Goal: Download file/media

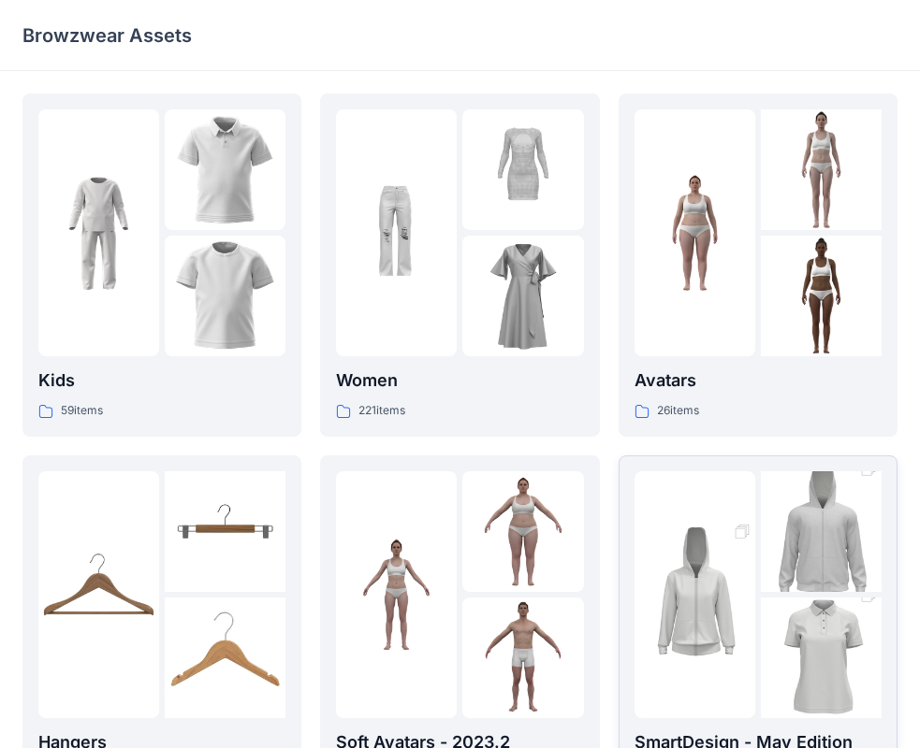
scroll to position [281, 0]
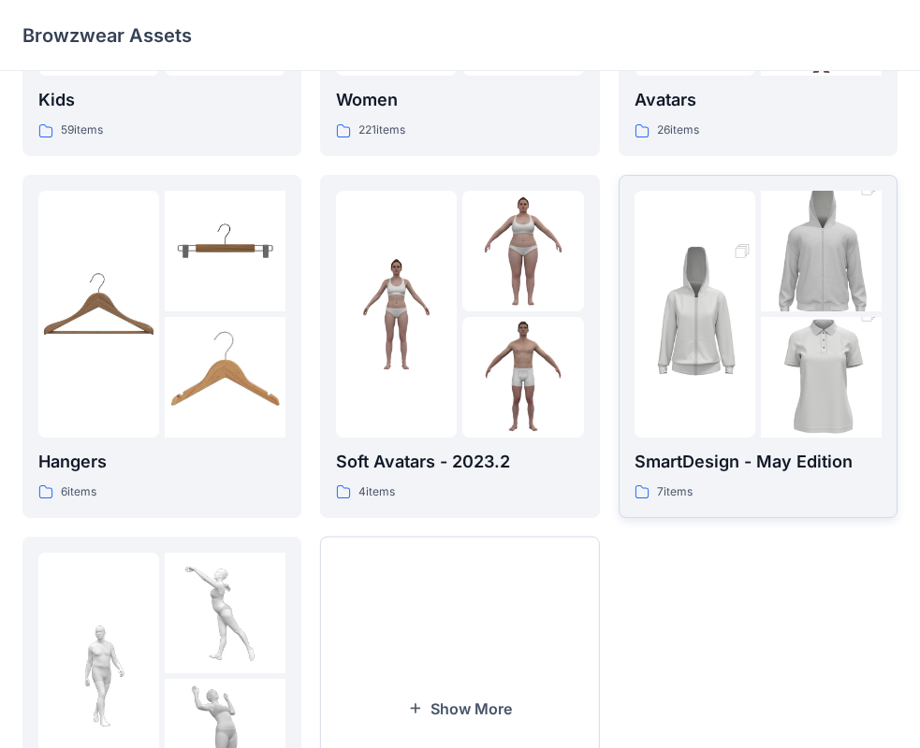
click at [725, 339] on img at bounding box center [694, 314] width 121 height 181
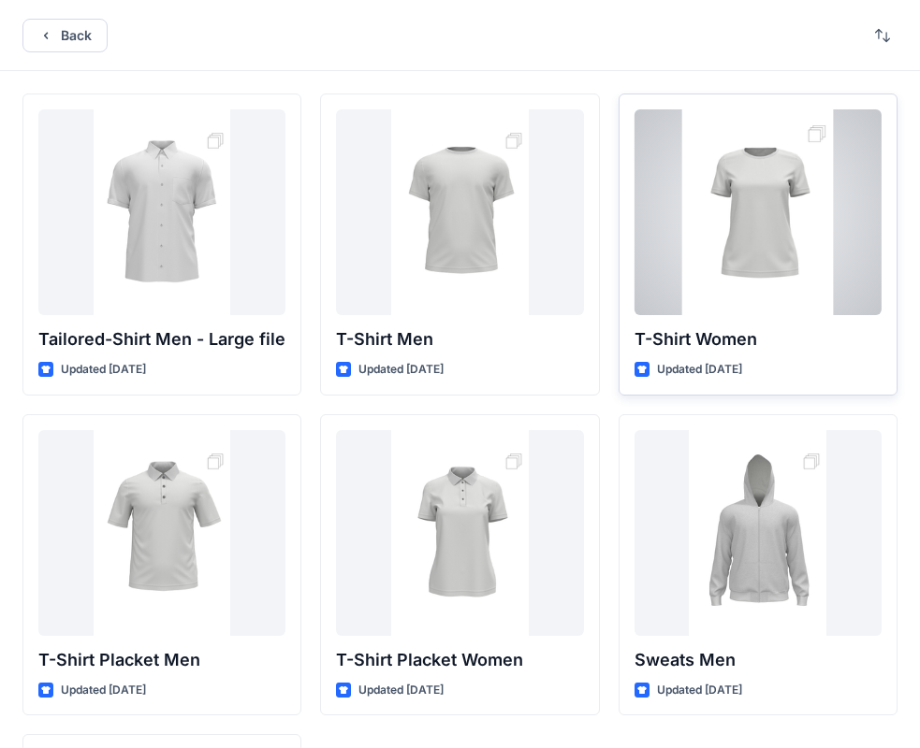
click at [727, 228] on div at bounding box center [757, 212] width 247 height 206
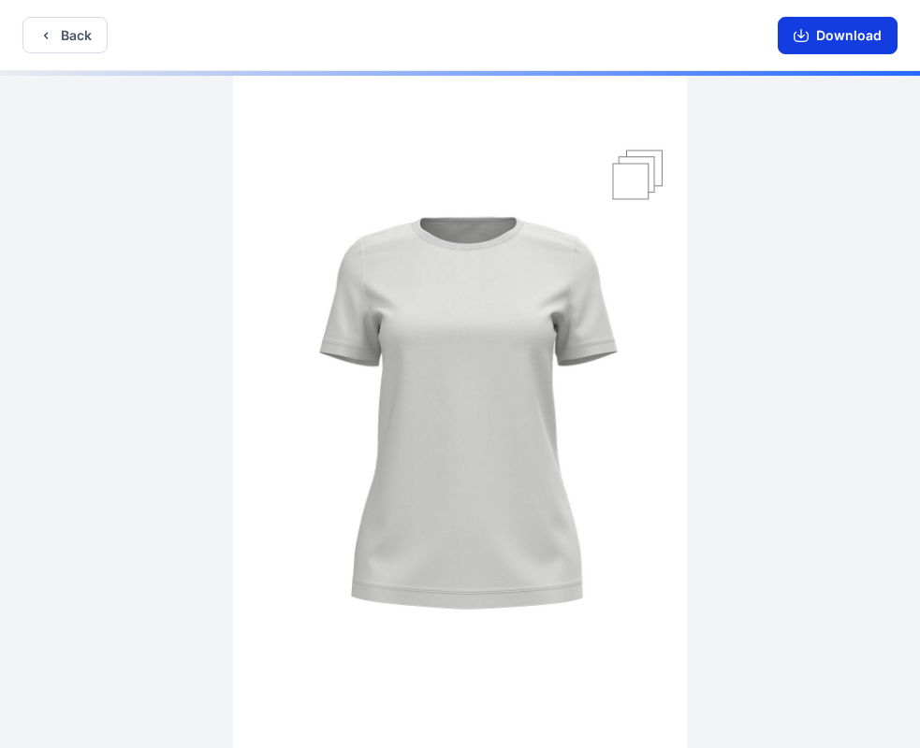
click at [798, 42] on icon "button" at bounding box center [800, 35] width 15 height 15
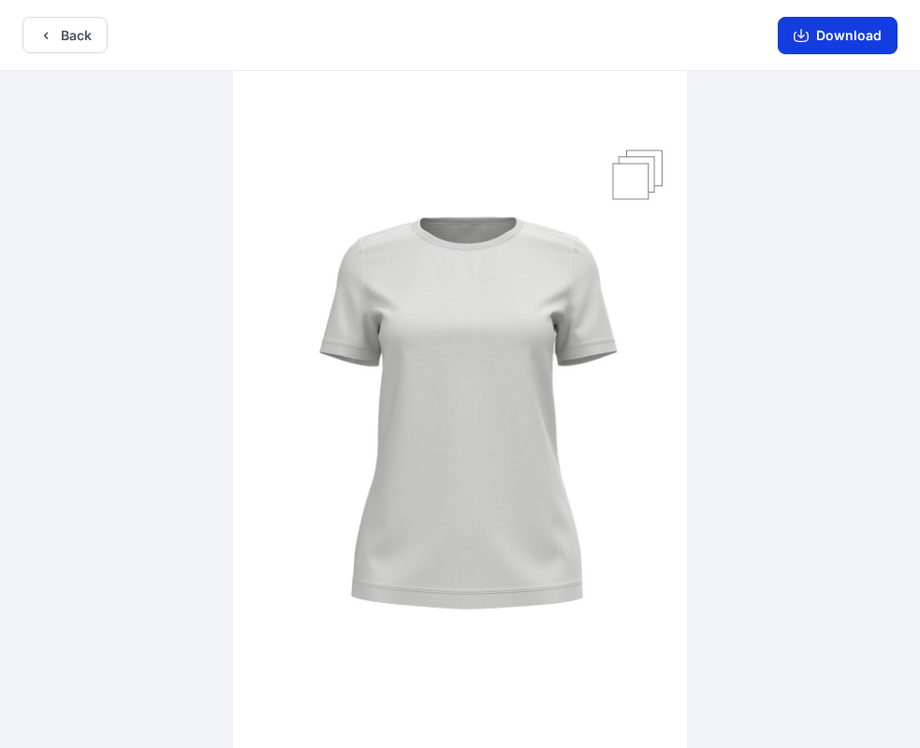
click at [847, 43] on button "Download" at bounding box center [837, 35] width 120 height 37
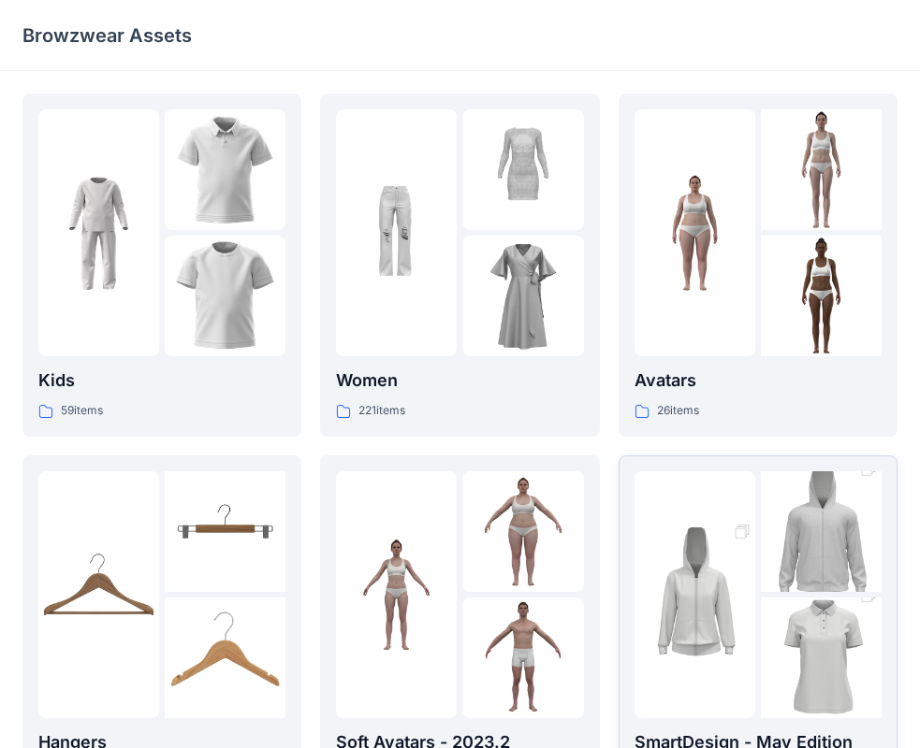
click at [846, 627] on img at bounding box center [820, 658] width 121 height 181
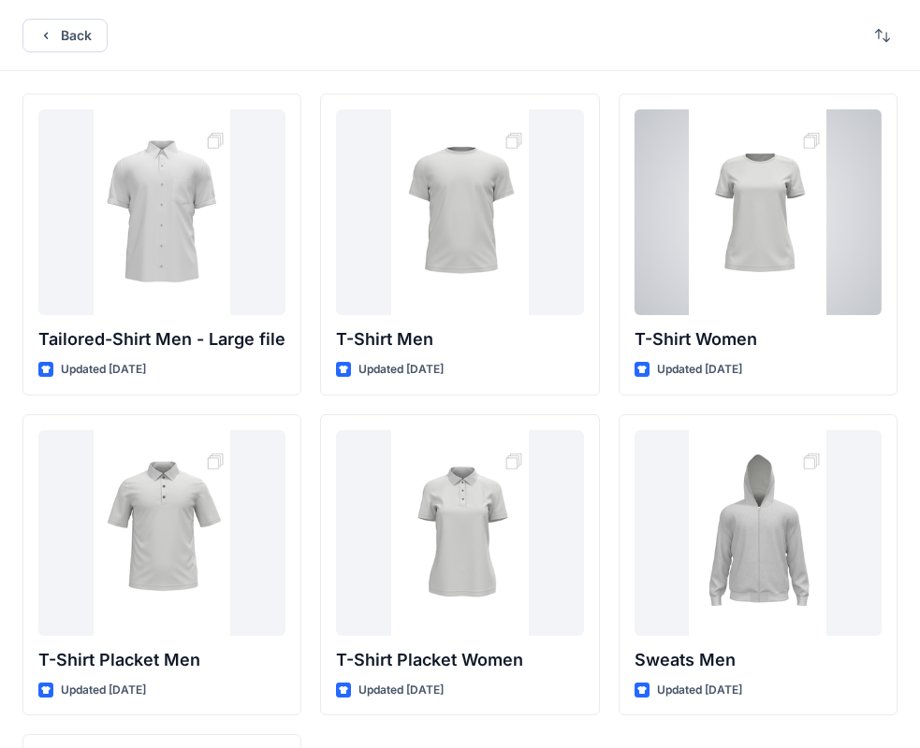
click at [766, 297] on div at bounding box center [757, 212] width 247 height 206
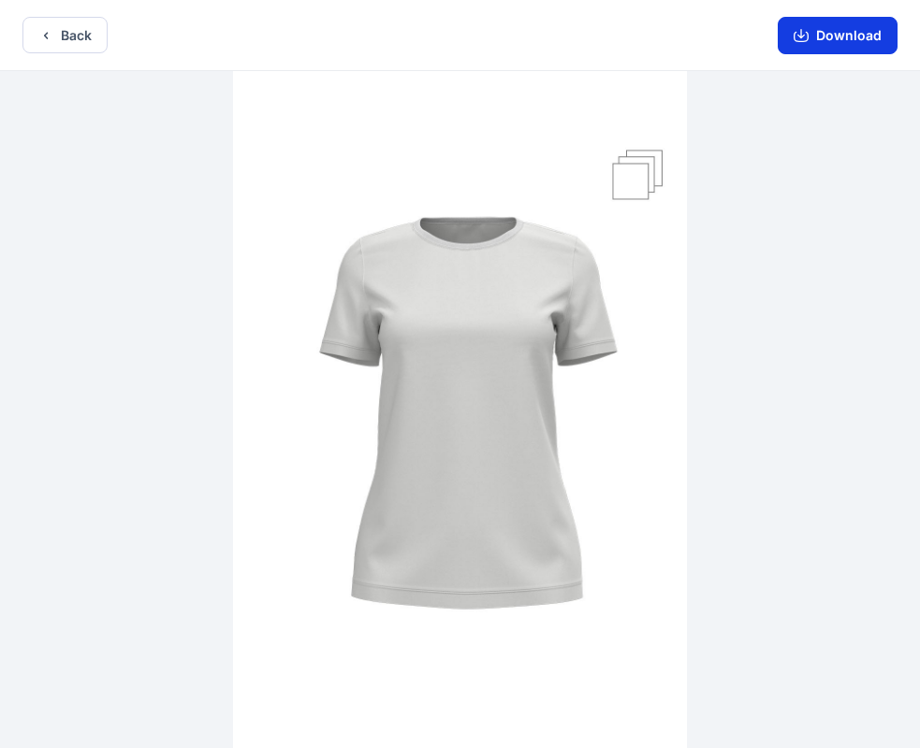
click at [838, 41] on button "Download" at bounding box center [837, 35] width 120 height 37
click at [853, 31] on button "Download" at bounding box center [837, 35] width 120 height 37
click at [806, 33] on icon "button" at bounding box center [800, 35] width 15 height 15
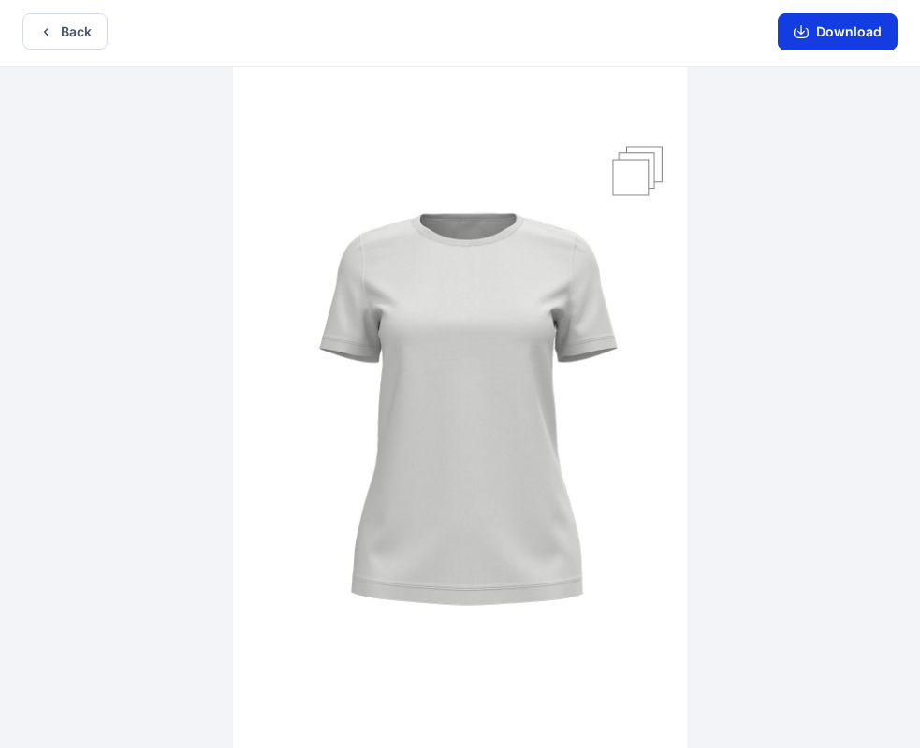
click at [819, 31] on button "Download" at bounding box center [837, 31] width 120 height 37
click at [828, 27] on button "Download" at bounding box center [837, 31] width 120 height 37
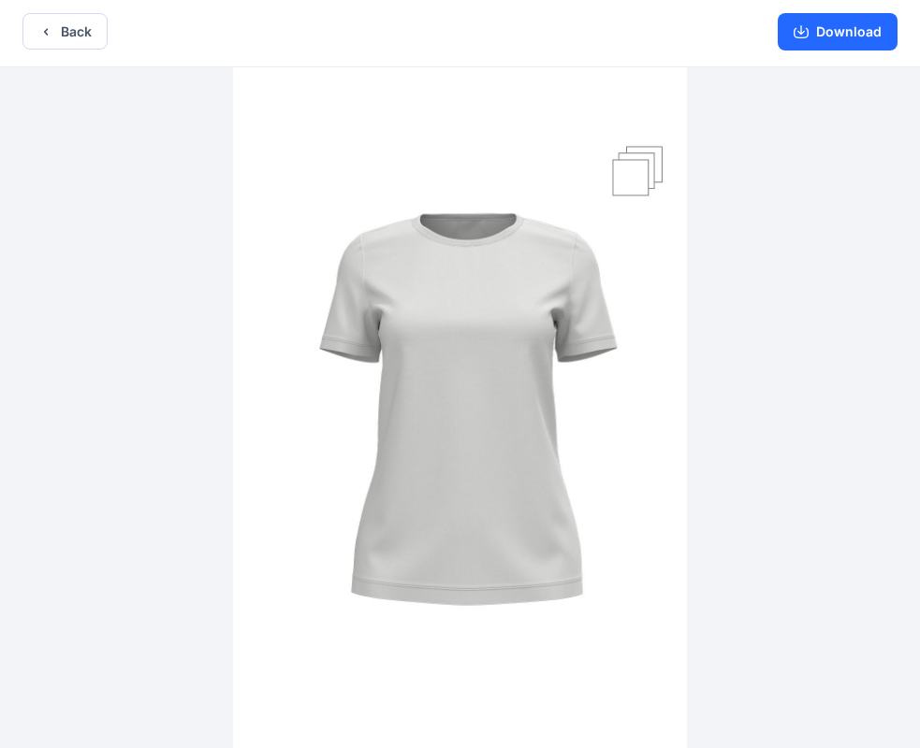
click at [826, 599] on div at bounding box center [460, 407] width 920 height 681
click at [851, 36] on button "Download" at bounding box center [837, 31] width 120 height 37
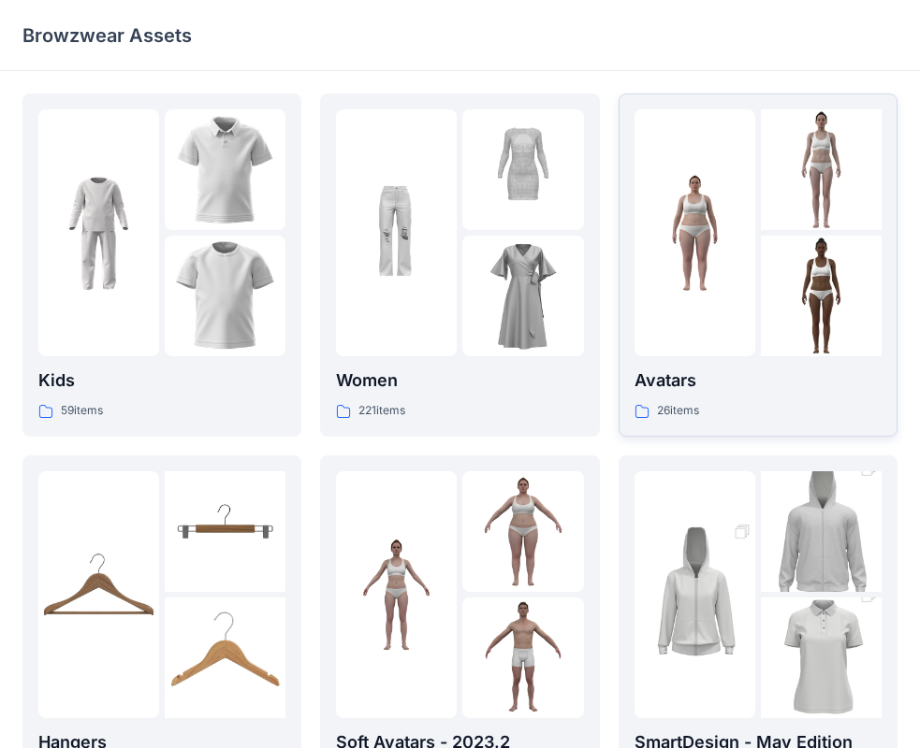
click at [762, 285] on div at bounding box center [820, 296] width 121 height 121
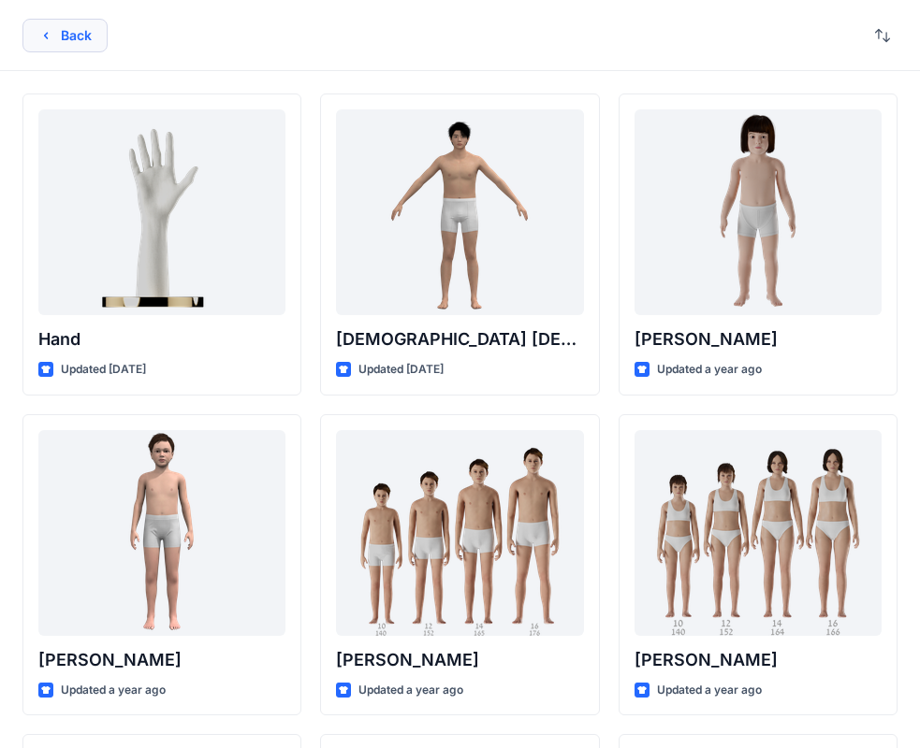
click at [48, 36] on icon "button" at bounding box center [45, 35] width 15 height 15
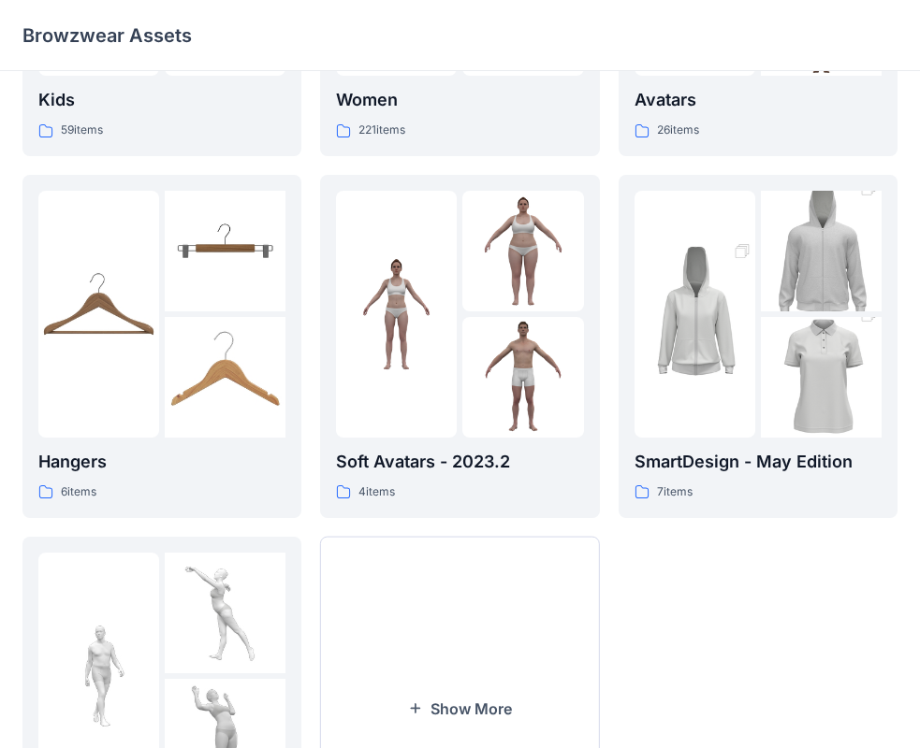
scroll to position [374, 0]
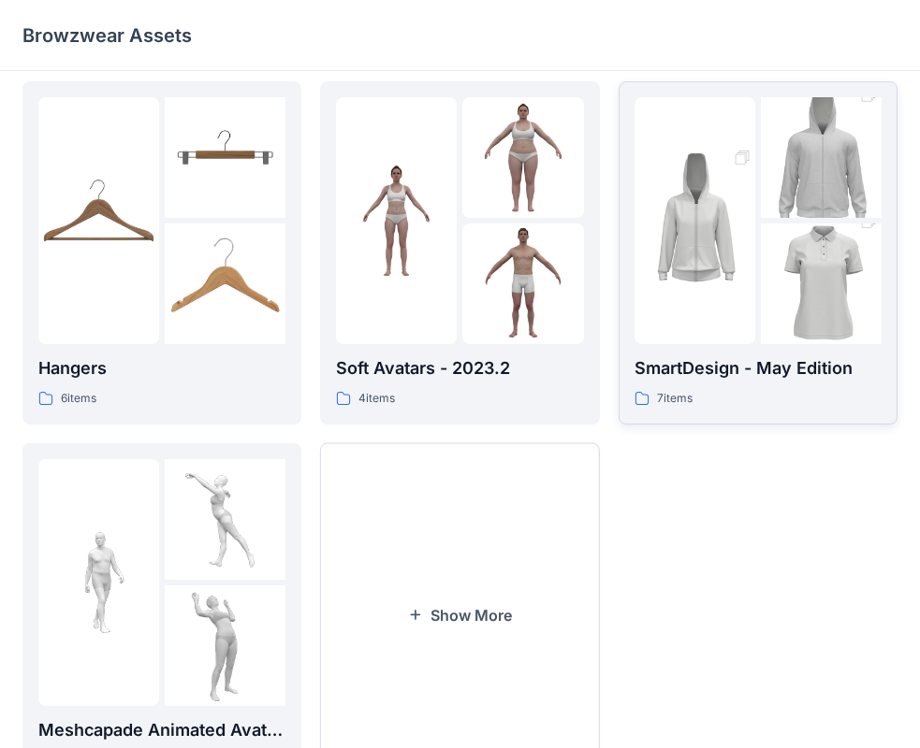
click at [743, 277] on img at bounding box center [694, 220] width 121 height 181
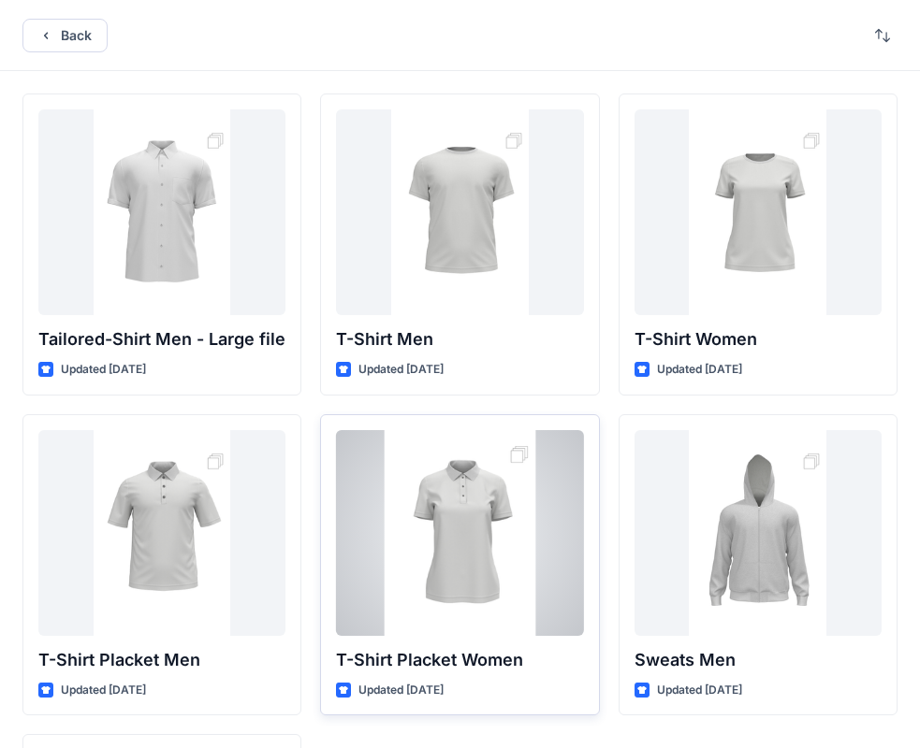
click at [473, 518] on div at bounding box center [459, 533] width 247 height 206
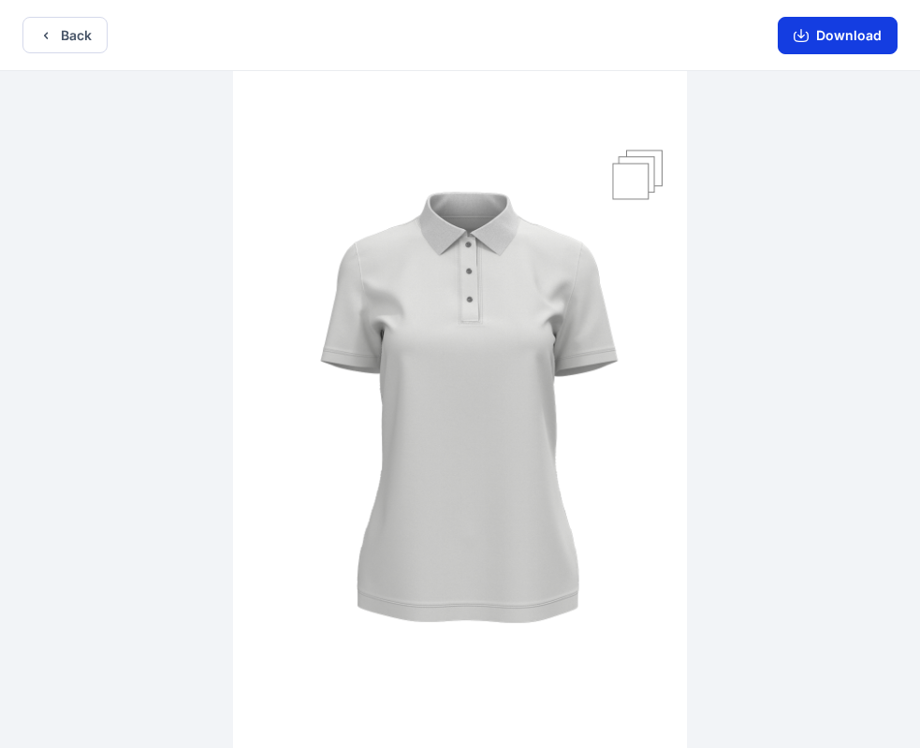
click at [830, 34] on button "Download" at bounding box center [837, 35] width 120 height 37
click at [795, 36] on icon "button" at bounding box center [800, 35] width 15 height 15
click at [423, 411] on img at bounding box center [460, 411] width 454 height 681
click at [76, 38] on button "Back" at bounding box center [64, 35] width 85 height 36
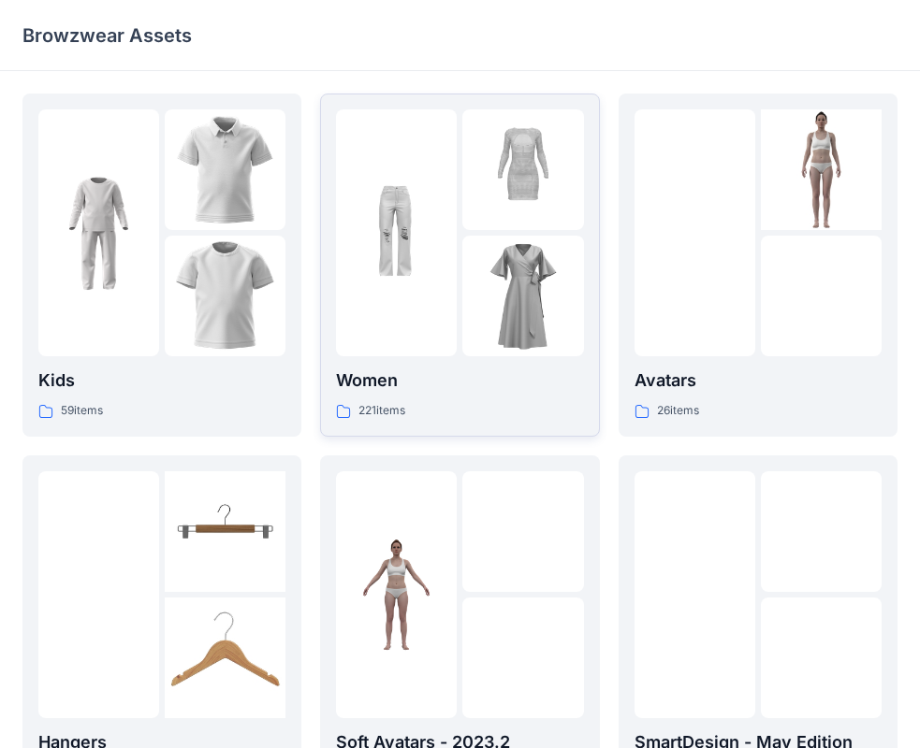
scroll to position [281, 0]
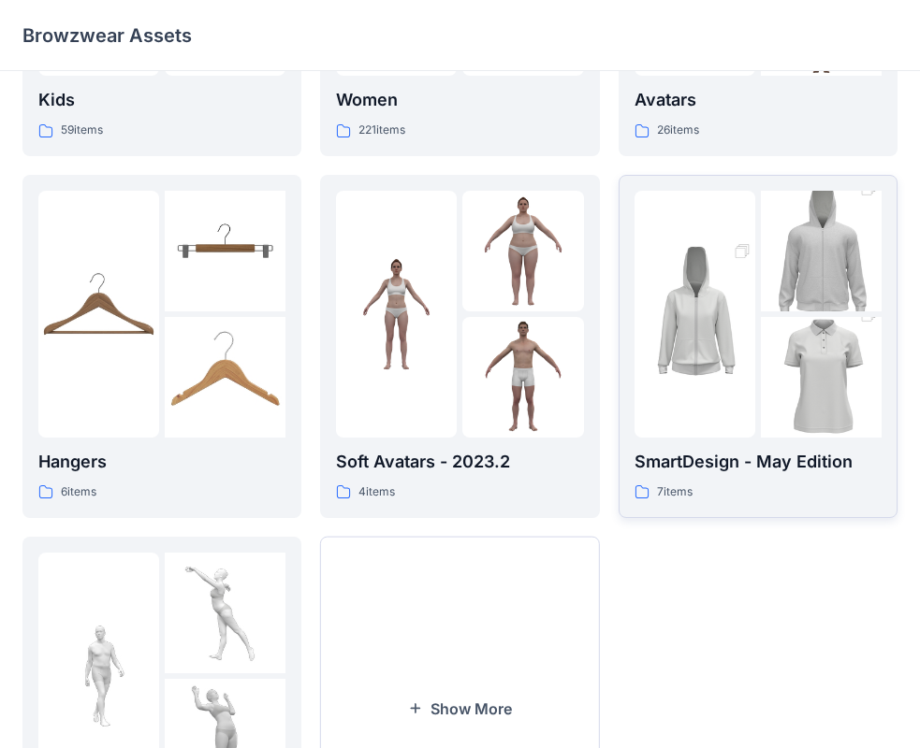
click at [759, 347] on div at bounding box center [757, 314] width 247 height 247
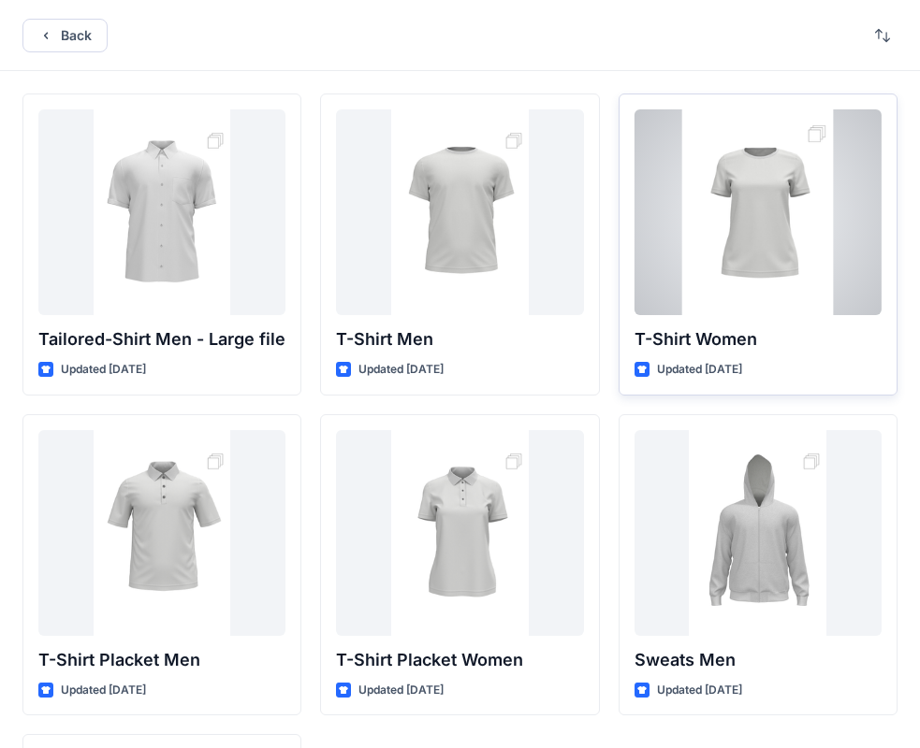
click at [711, 369] on p "Updated 2 years ago" at bounding box center [699, 370] width 85 height 20
click at [699, 338] on p "T-Shirt Women" at bounding box center [757, 339] width 247 height 26
click at [752, 204] on div at bounding box center [757, 212] width 247 height 206
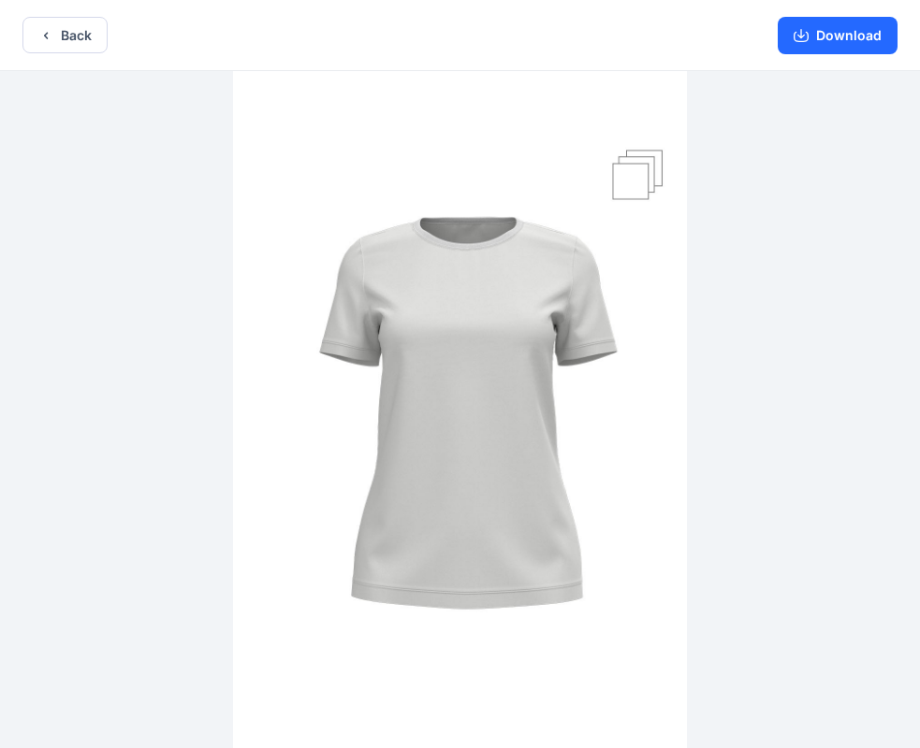
click at [650, 177] on img at bounding box center [460, 411] width 454 height 681
click at [804, 37] on icon "button" at bounding box center [800, 35] width 15 height 15
click at [811, 32] on button "Download" at bounding box center [837, 35] width 120 height 37
click at [810, 33] on button "Download" at bounding box center [837, 35] width 120 height 37
click at [856, 35] on button "Download" at bounding box center [837, 35] width 120 height 37
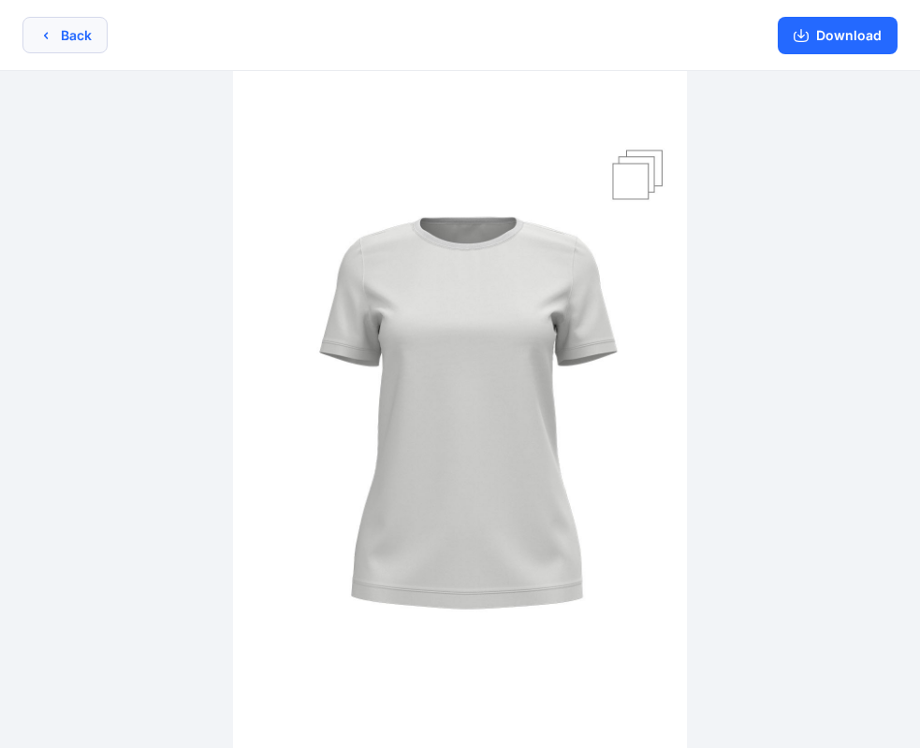
click at [69, 41] on button "Back" at bounding box center [64, 35] width 85 height 36
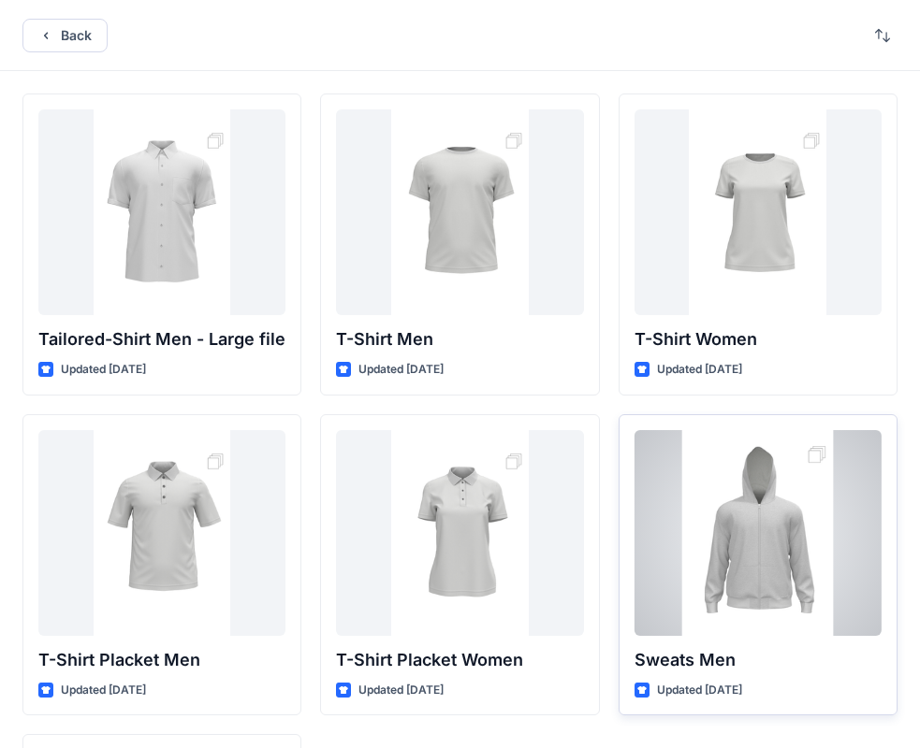
scroll to position [281, 0]
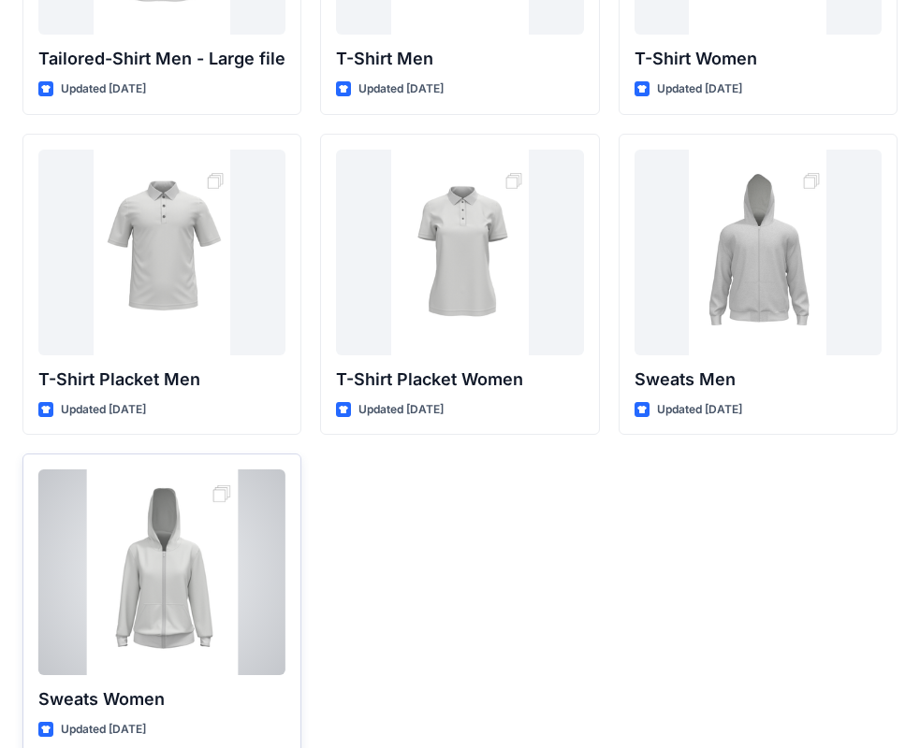
click at [184, 608] on div at bounding box center [161, 573] width 247 height 206
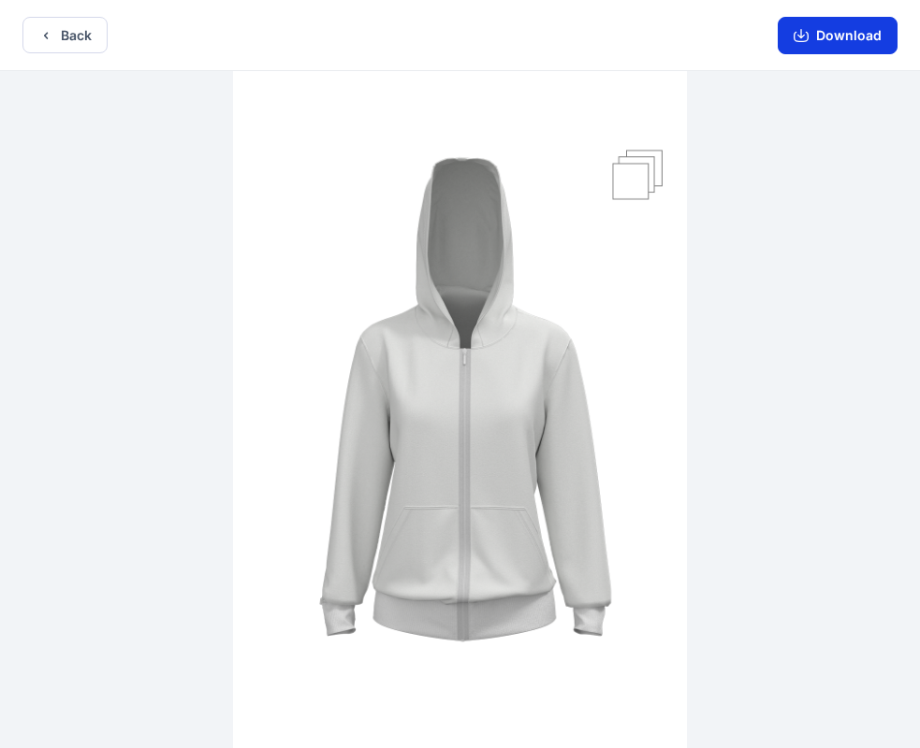
click at [826, 34] on button "Download" at bounding box center [837, 35] width 120 height 37
click at [826, 32] on button "Download" at bounding box center [837, 35] width 120 height 37
click at [830, 40] on button "Download" at bounding box center [837, 35] width 120 height 37
click at [830, 41] on button "Download" at bounding box center [837, 35] width 120 height 37
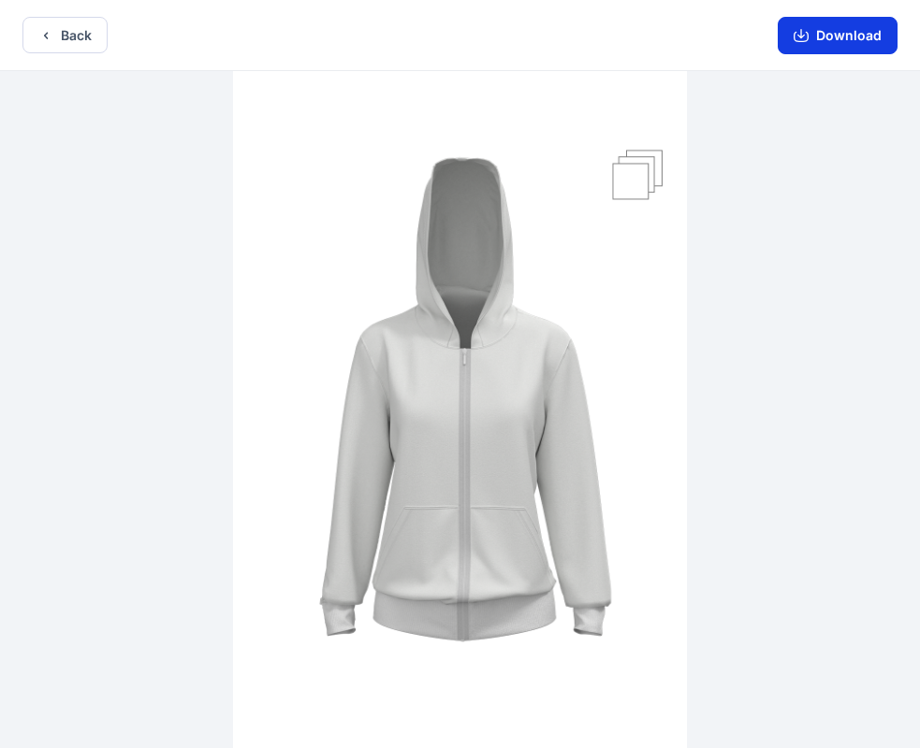
click at [830, 41] on button "Download" at bounding box center [837, 35] width 120 height 37
